Goal: Check status: Check status

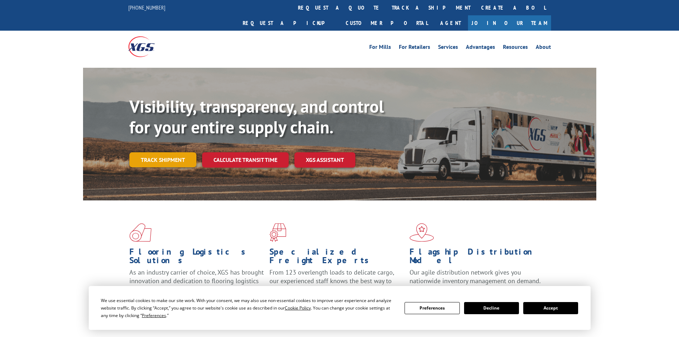
click at [151, 152] on link "Track shipment" at bounding box center [162, 159] width 67 height 15
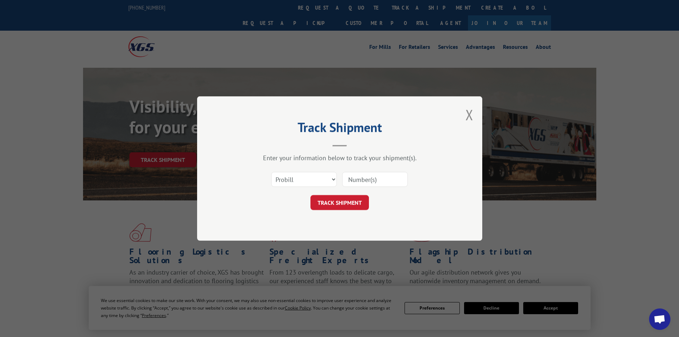
drag, startPoint x: 400, startPoint y: 186, endPoint x: 373, endPoint y: 179, distance: 28.3
click at [394, 185] on input at bounding box center [375, 179] width 66 height 15
click at [373, 179] on input at bounding box center [375, 179] width 66 height 15
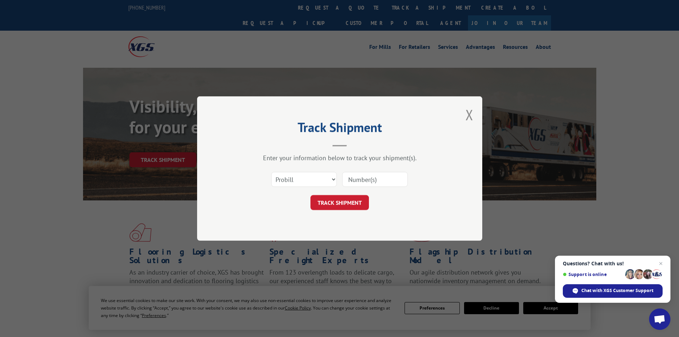
paste input "0368378276"
type input "0368378276"
click at [325, 201] on button "TRACK SHIPMENT" at bounding box center [339, 202] width 58 height 15
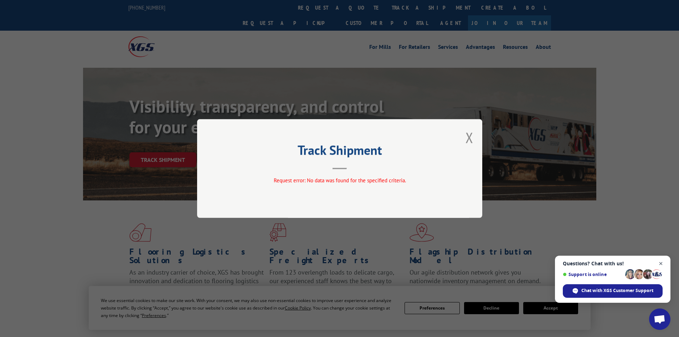
click at [661, 263] on span "Open chat" at bounding box center [660, 263] width 9 height 9
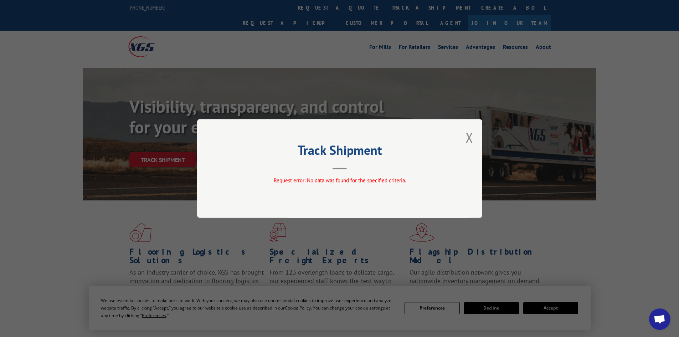
click at [475, 137] on div "Track Shipment Request error: No data was found for the specified criteria." at bounding box center [339, 168] width 285 height 99
click at [474, 137] on div "Track Shipment Request error: No data was found for the specified criteria." at bounding box center [339, 168] width 285 height 99
click at [470, 139] on button "Close modal" at bounding box center [469, 137] width 8 height 19
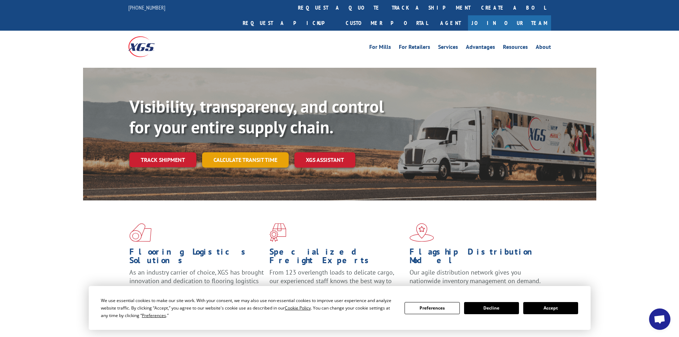
click at [243, 152] on link "Calculate transit time" at bounding box center [245, 159] width 87 height 15
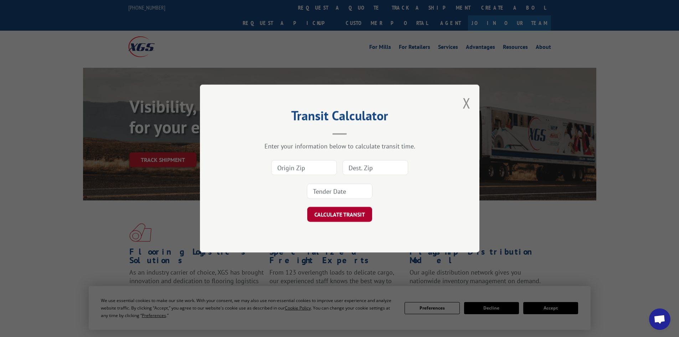
drag, startPoint x: 337, startPoint y: 222, endPoint x: 319, endPoint y: 214, distance: 19.8
click at [336, 221] on button "CALCULATE TRANSIT" at bounding box center [339, 214] width 65 height 15
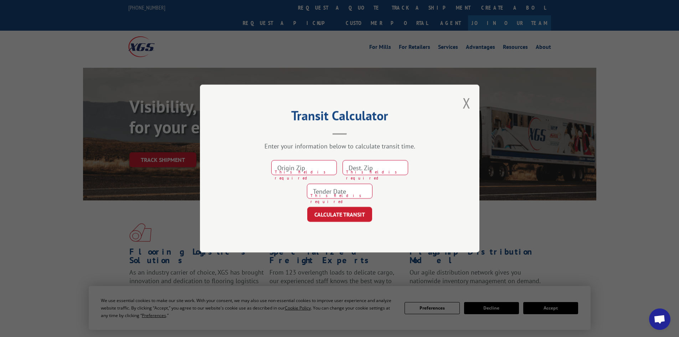
drag, startPoint x: 464, startPoint y: 99, endPoint x: 461, endPoint y: 107, distance: 8.1
click at [465, 99] on button "Close modal" at bounding box center [466, 102] width 8 height 19
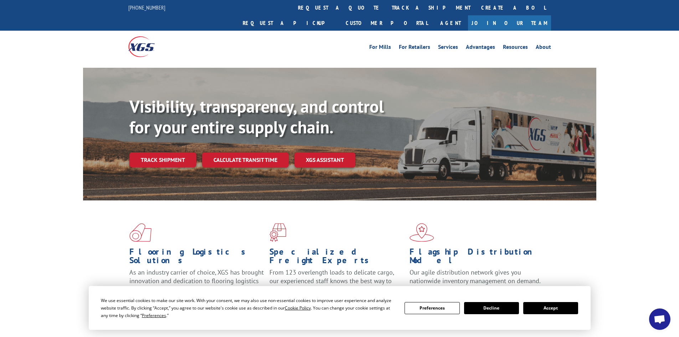
drag, startPoint x: 178, startPoint y: 142, endPoint x: 180, endPoint y: 149, distance: 7.3
click at [178, 152] on link "Track shipment" at bounding box center [162, 159] width 67 height 15
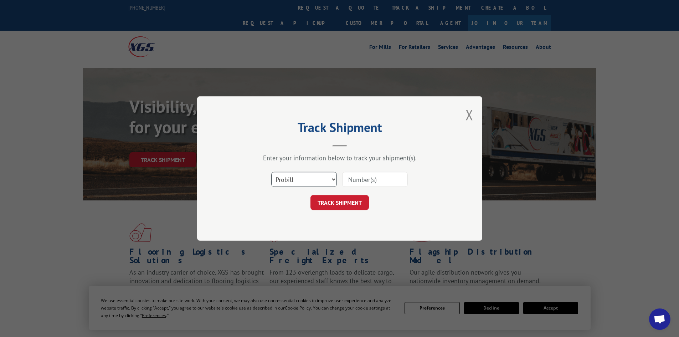
click at [296, 177] on select "Select category... Probill BOL PO" at bounding box center [304, 179] width 66 height 15
select select "bol"
click at [271, 172] on select "Select category... Probill BOL PO" at bounding box center [304, 179] width 66 height 15
drag, startPoint x: 357, startPoint y: 176, endPoint x: 357, endPoint y: 181, distance: 5.7
click at [357, 177] on input at bounding box center [375, 179] width 66 height 15
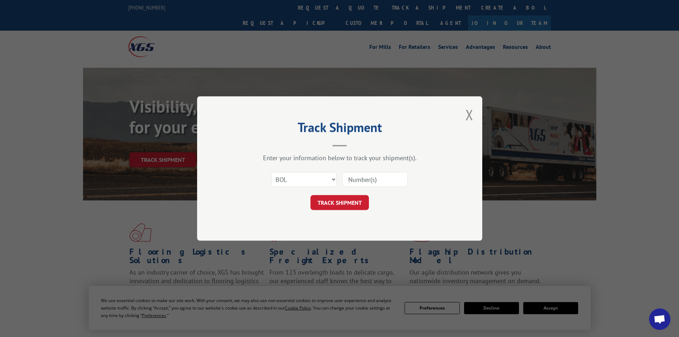
paste input "0368378276"
type input "0368378276"
click at [347, 201] on button "TRACK SHIPMENT" at bounding box center [339, 202] width 58 height 15
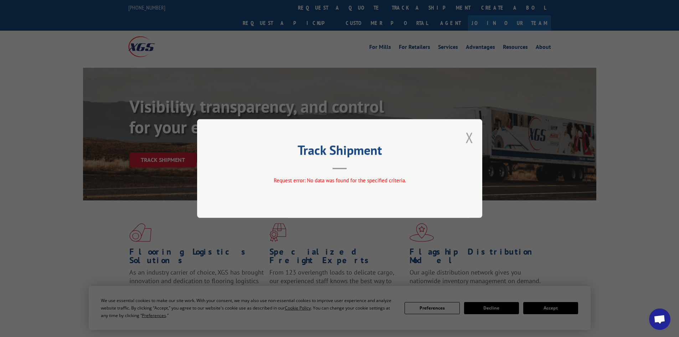
click at [466, 140] on button "Close modal" at bounding box center [469, 137] width 8 height 19
